Goal: Check status: Check status

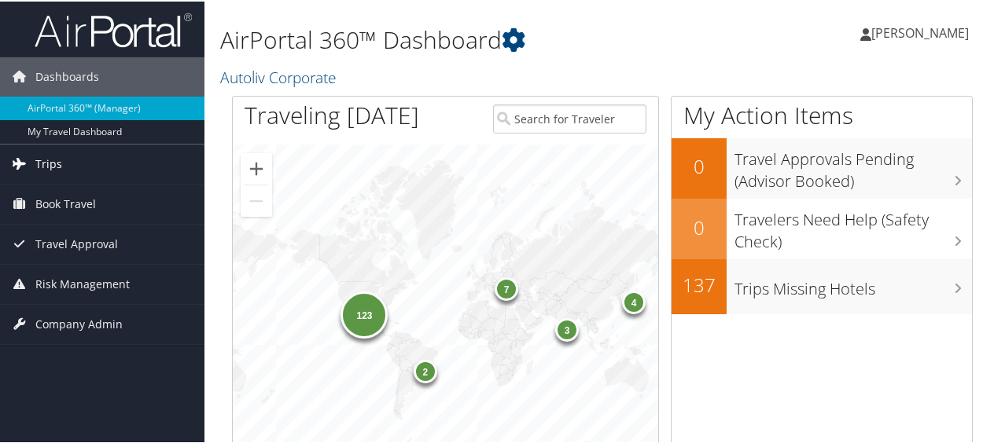
click at [64, 154] on link "Trips" at bounding box center [102, 162] width 204 height 39
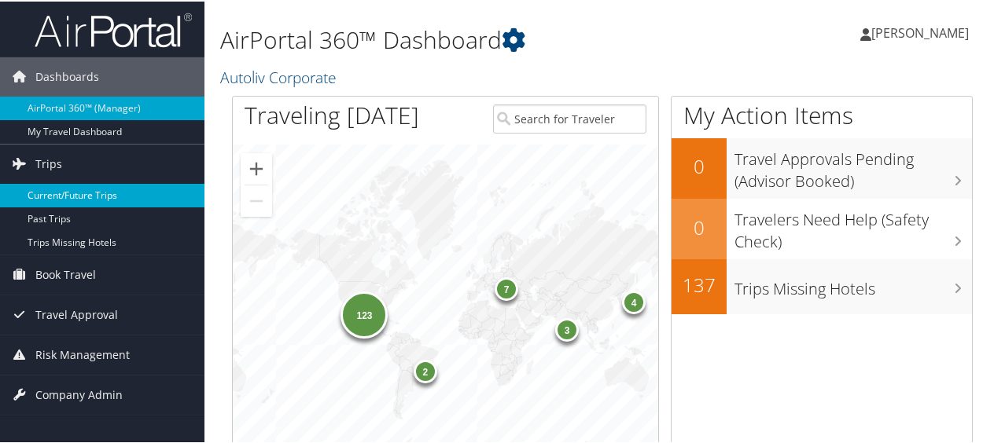
click at [117, 190] on link "Current/Future Trips" at bounding box center [102, 194] width 204 height 24
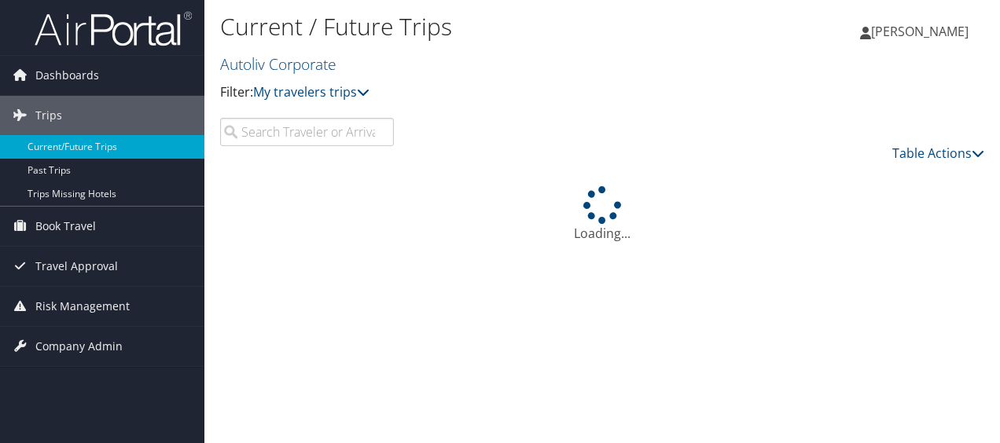
click at [295, 135] on input "search" at bounding box center [307, 132] width 174 height 28
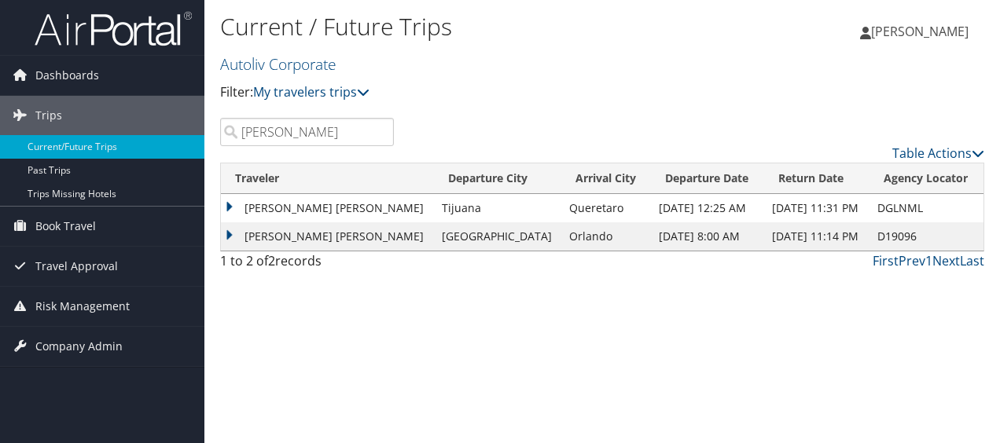
type input "[PERSON_NAME]"
click at [322, 232] on td "[PERSON_NAME] [PERSON_NAME]" at bounding box center [327, 236] width 213 height 28
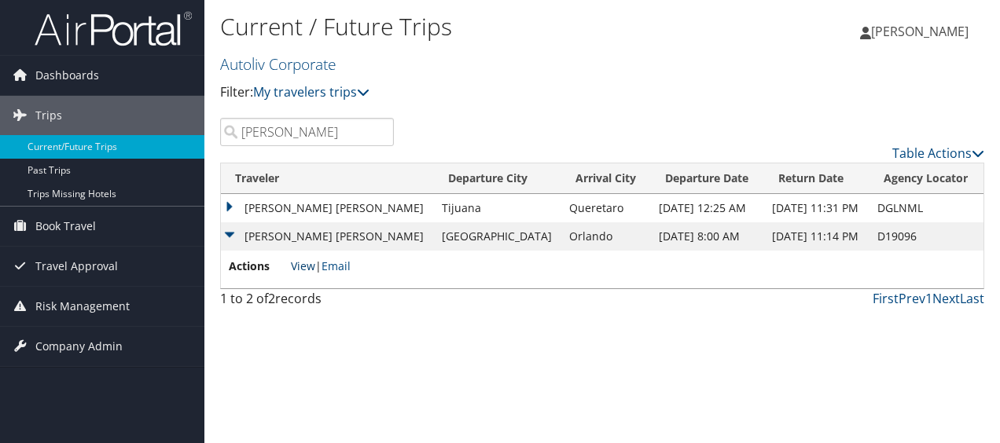
click at [306, 265] on link "View" at bounding box center [303, 266] width 24 height 15
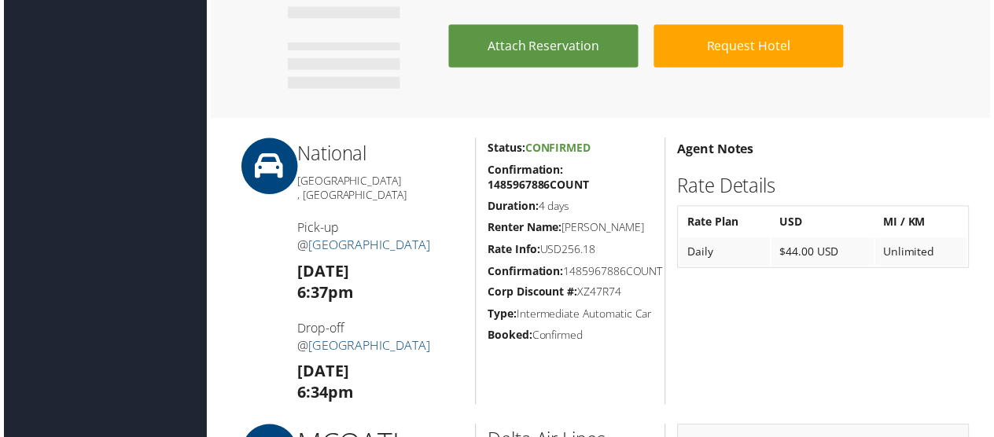
scroll to position [1572, 0]
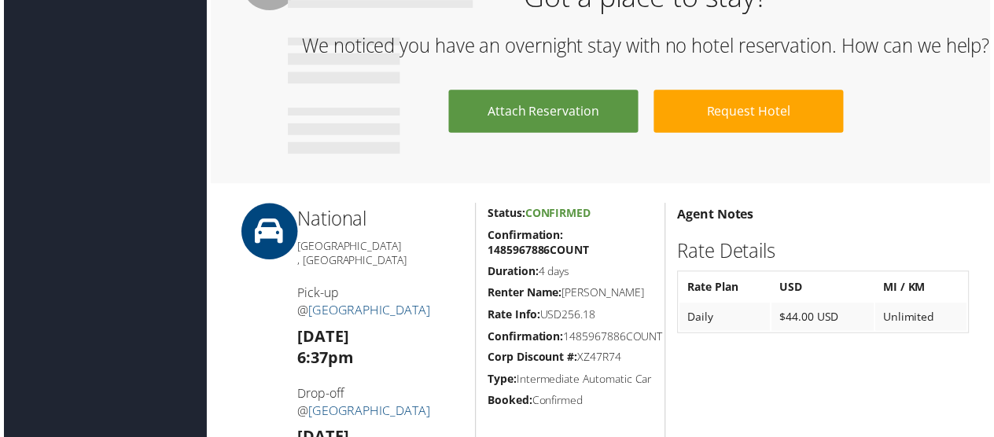
click at [760, 381] on div "Agent Notes Rate Details Rate Plan USD MI / KM Daily $44.00 USD Unlimited" at bounding box center [825, 338] width 318 height 269
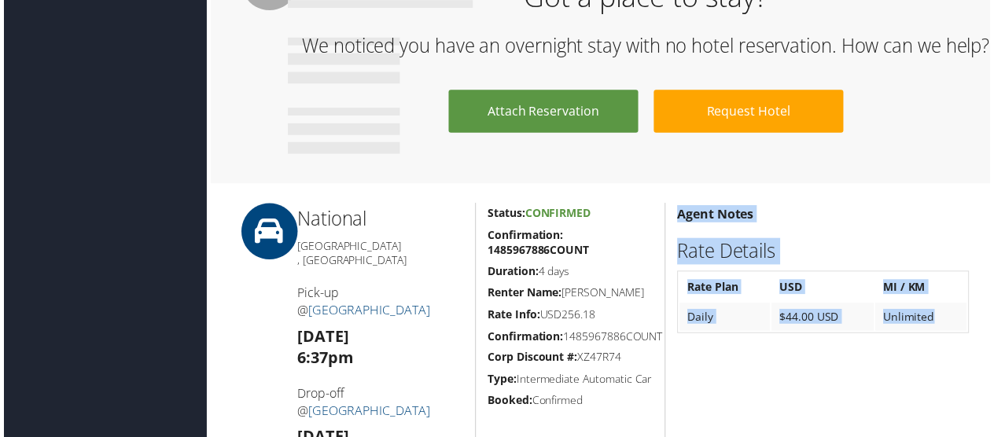
drag, startPoint x: 674, startPoint y: 239, endPoint x: 937, endPoint y: 351, distance: 286.0
click at [937, 351] on div "Agent Notes Rate Details Rate Plan USD MI / KM Daily $44.00 USD Unlimited" at bounding box center [825, 338] width 318 height 269
click at [941, 333] on td "Unlimited" at bounding box center [924, 319] width 92 height 28
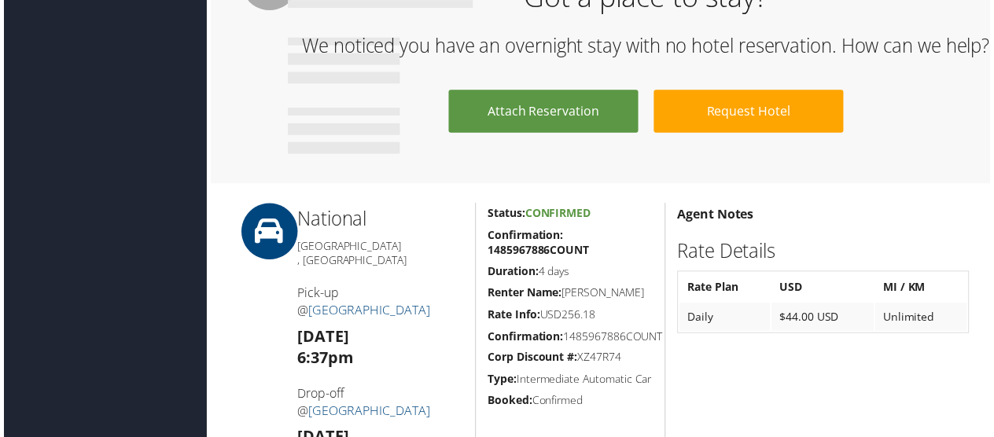
click at [939, 358] on div "Agent Notes Rate Details Rate Plan USD MI / KM Daily $44.00 USD Unlimited" at bounding box center [825, 338] width 318 height 269
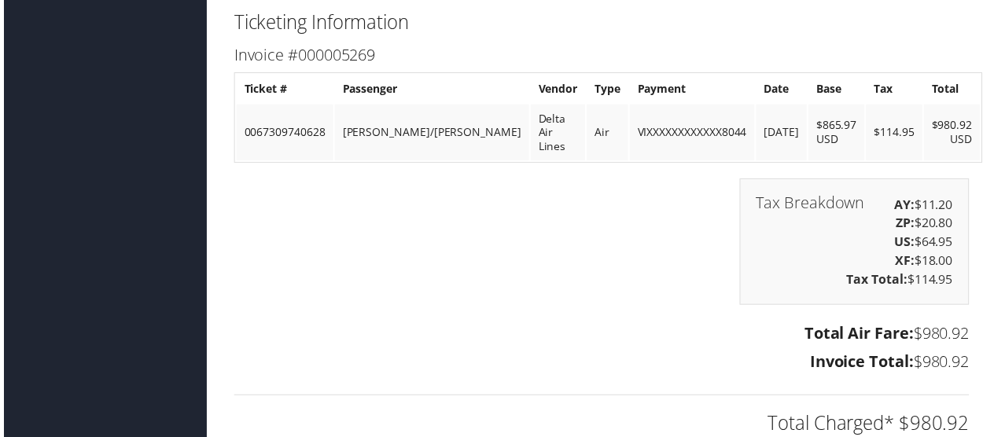
scroll to position [2611, 0]
